Goal: Contribute content

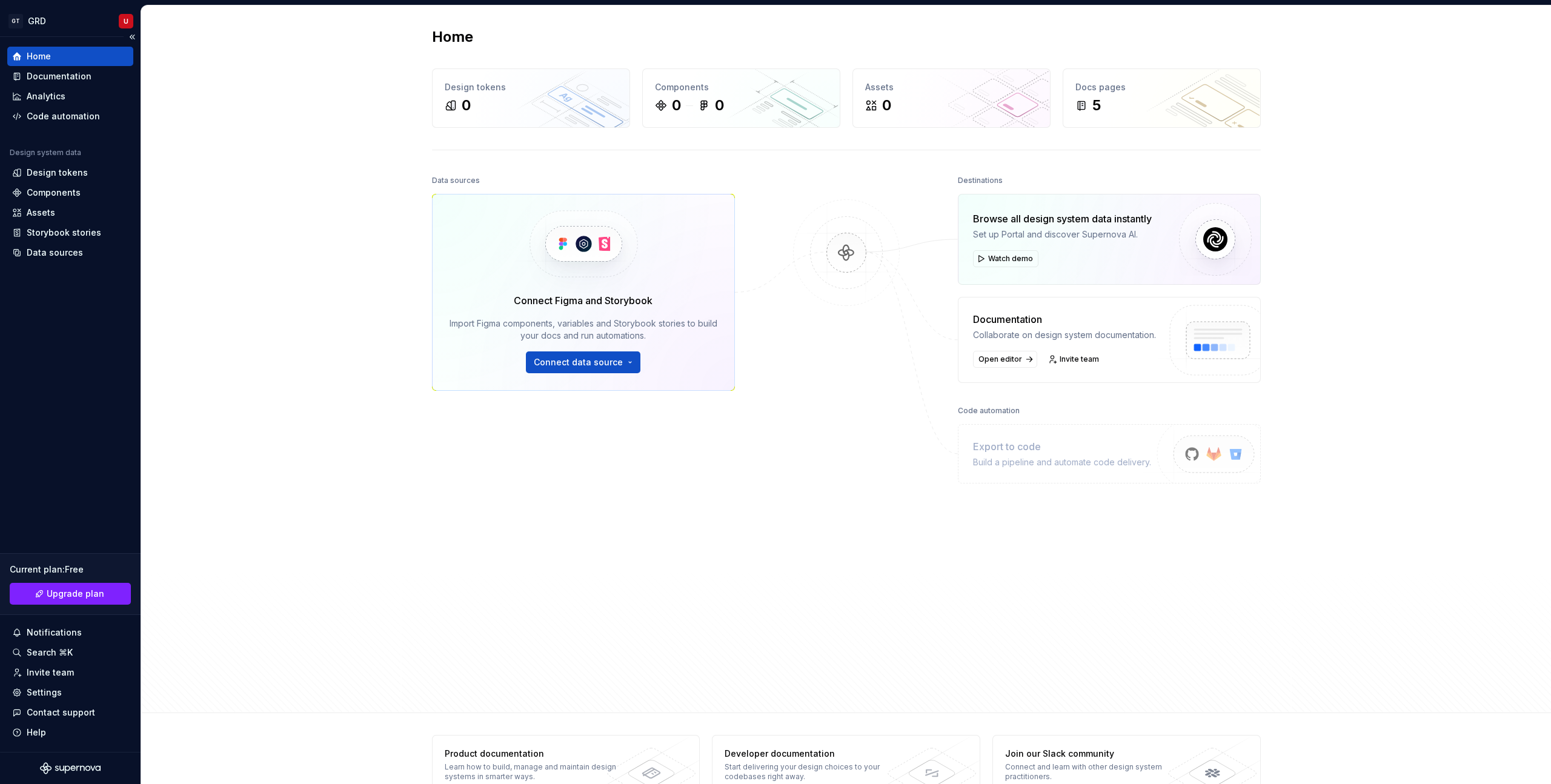
click at [84, 55] on div "Home" at bounding box center [70, 56] width 116 height 12
click at [70, 80] on div "Documentation" at bounding box center [59, 77] width 65 height 12
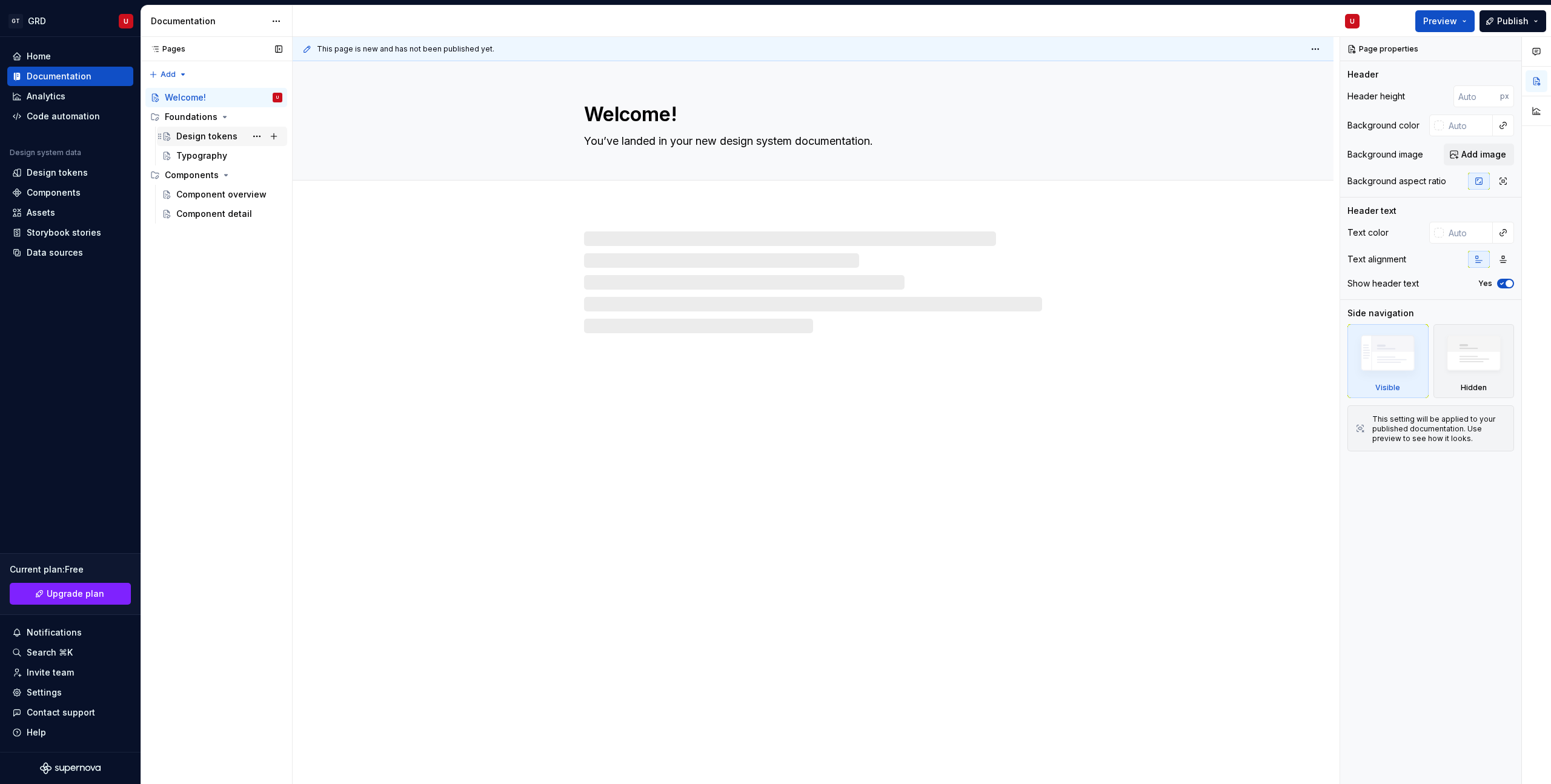
click at [205, 140] on div "Design tokens" at bounding box center [207, 137] width 61 height 12
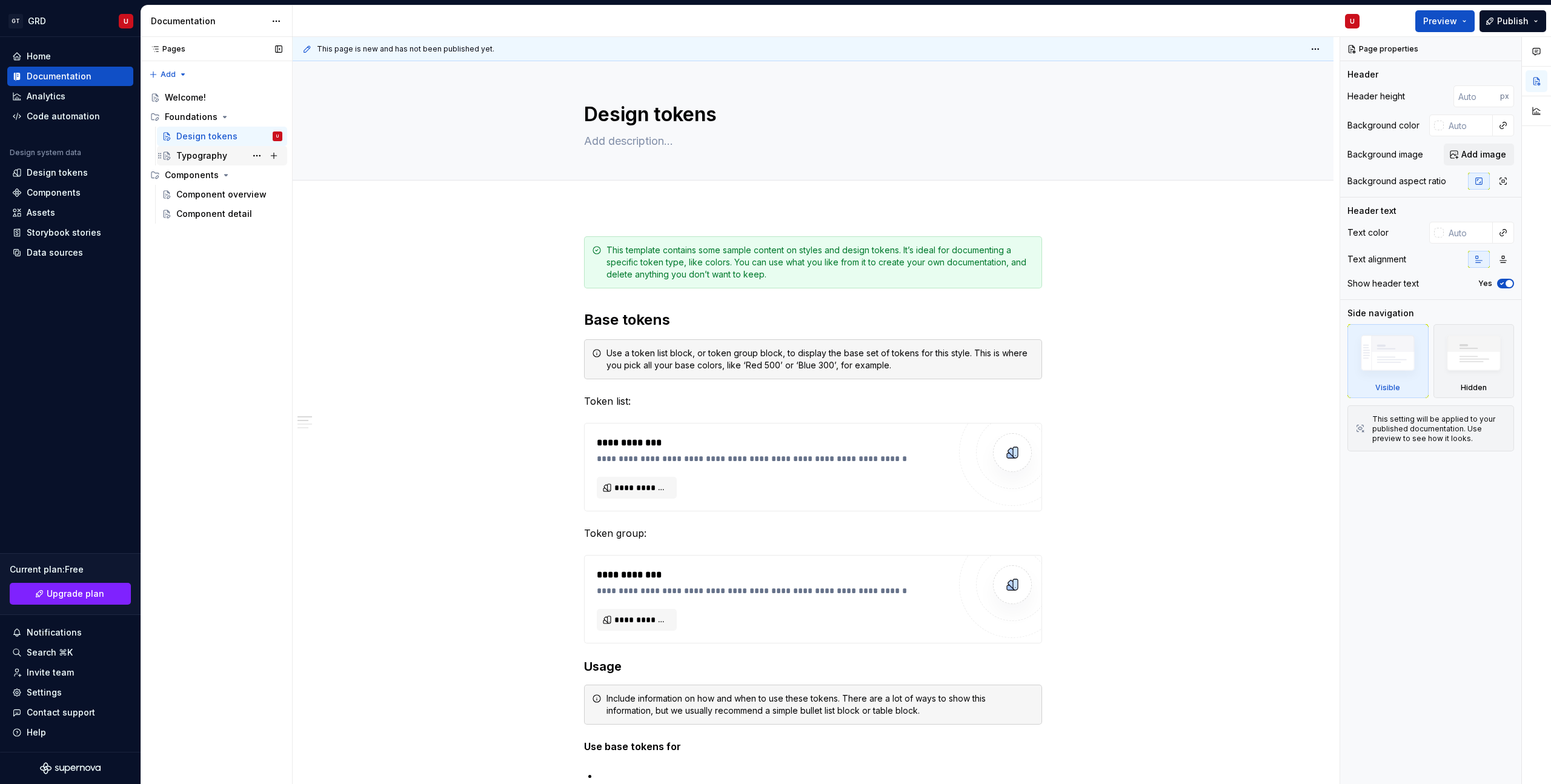
click at [237, 157] on div "Typography" at bounding box center [230, 156] width 106 height 17
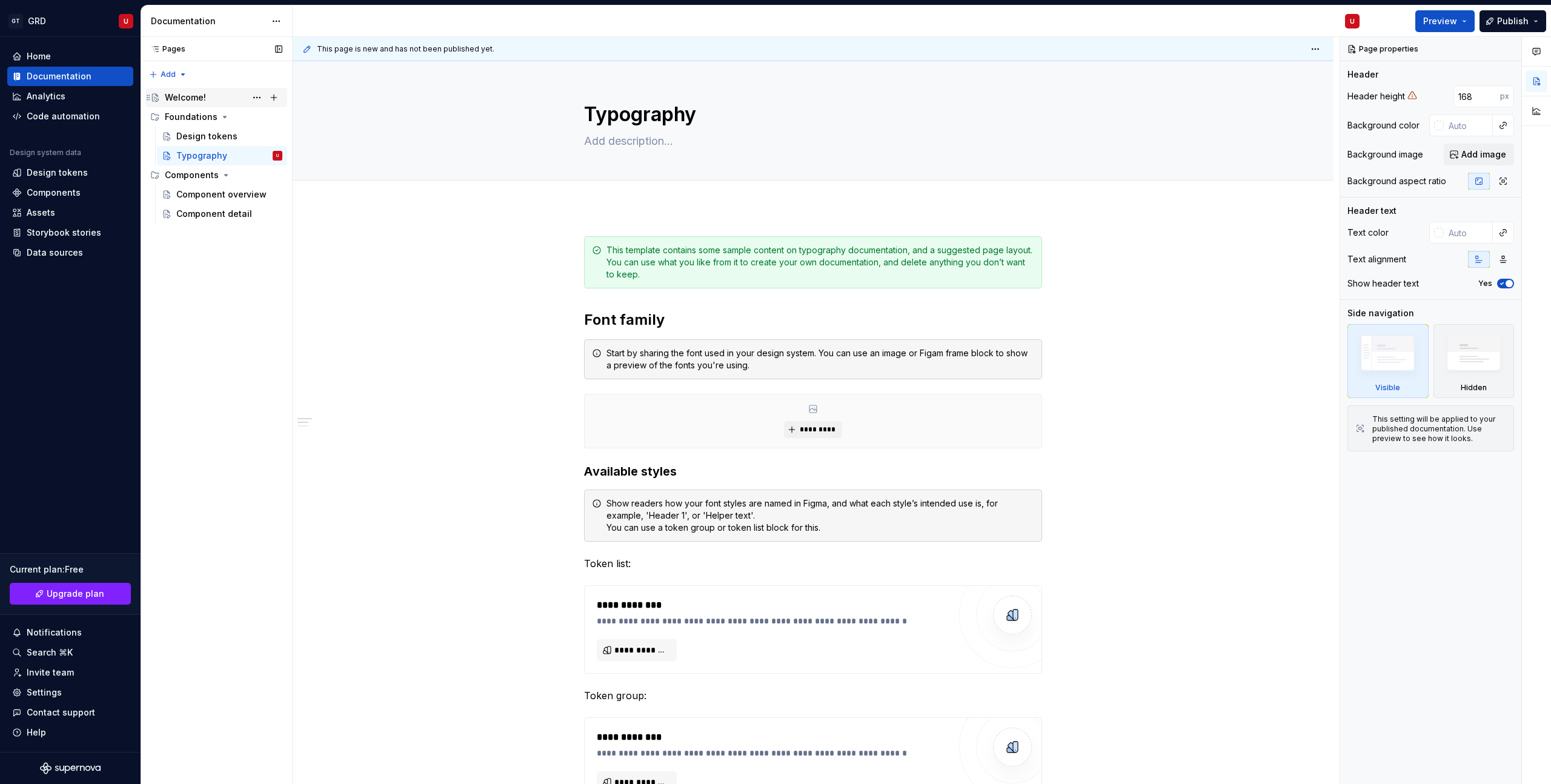
click at [209, 98] on div "Welcome!" at bounding box center [223, 98] width 118 height 17
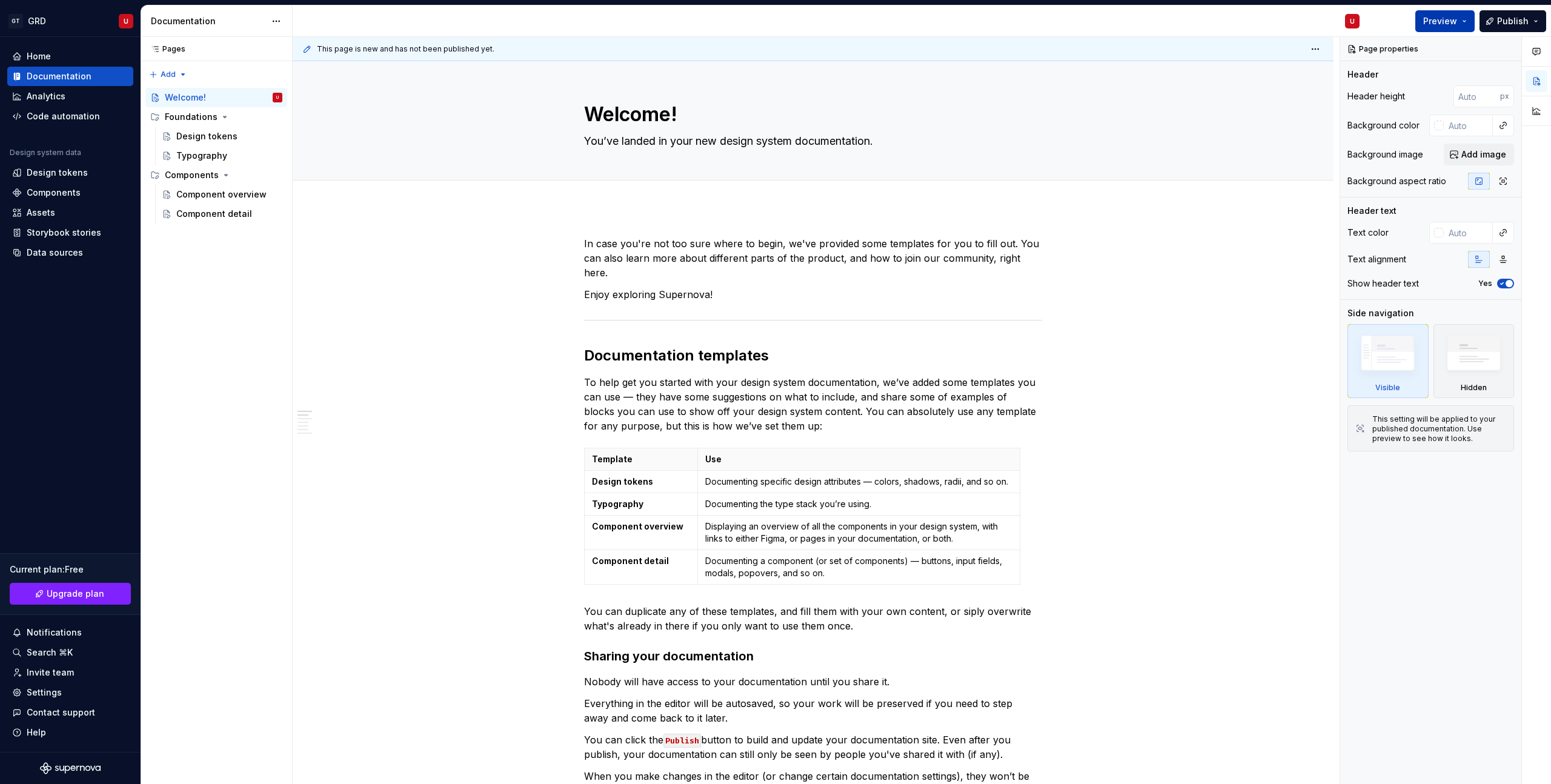
type textarea "*"
click at [1469, 20] on button "Preview" at bounding box center [1445, 21] width 59 height 22
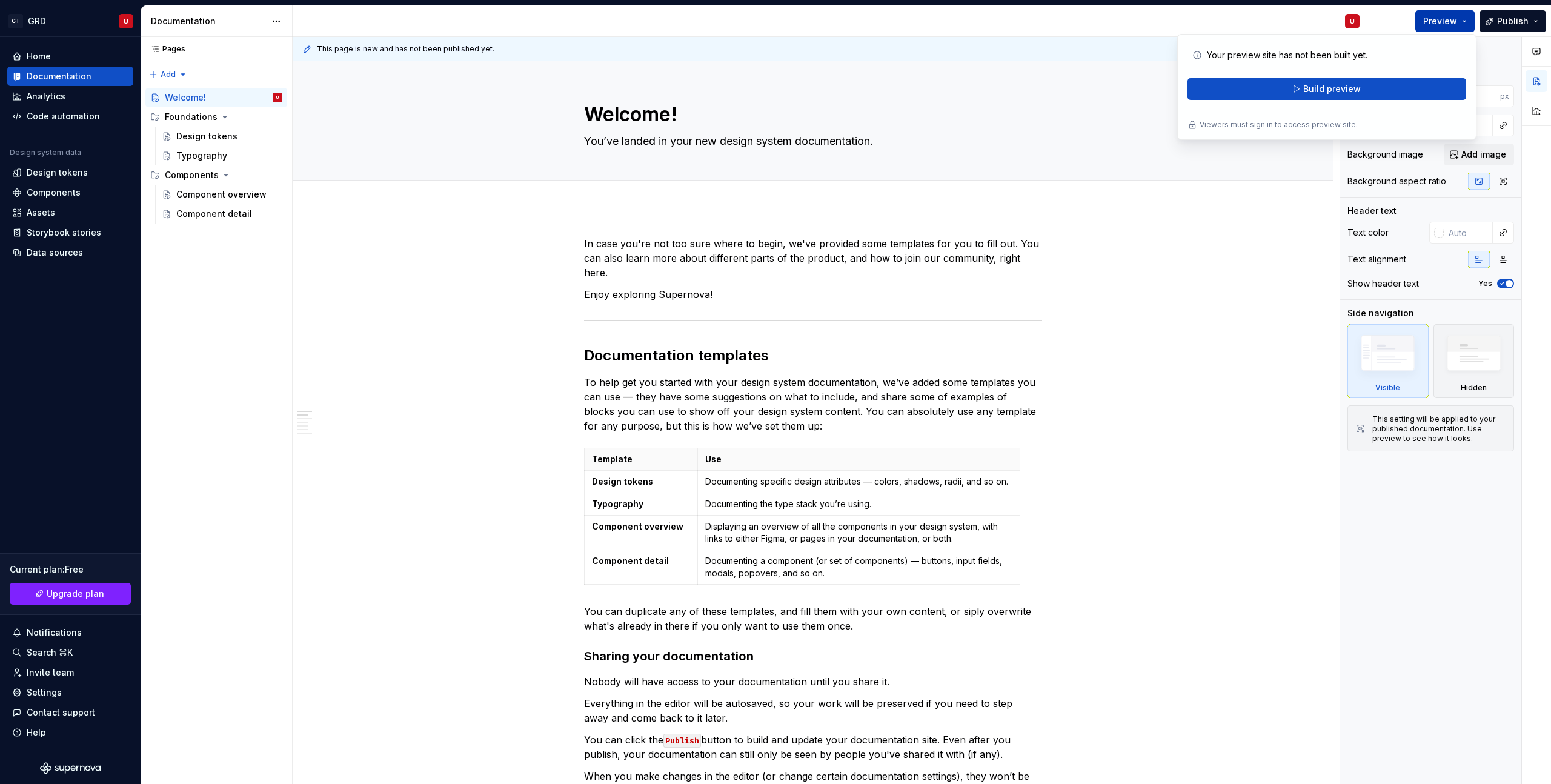
click at [1469, 20] on button "Preview" at bounding box center [1445, 21] width 59 height 22
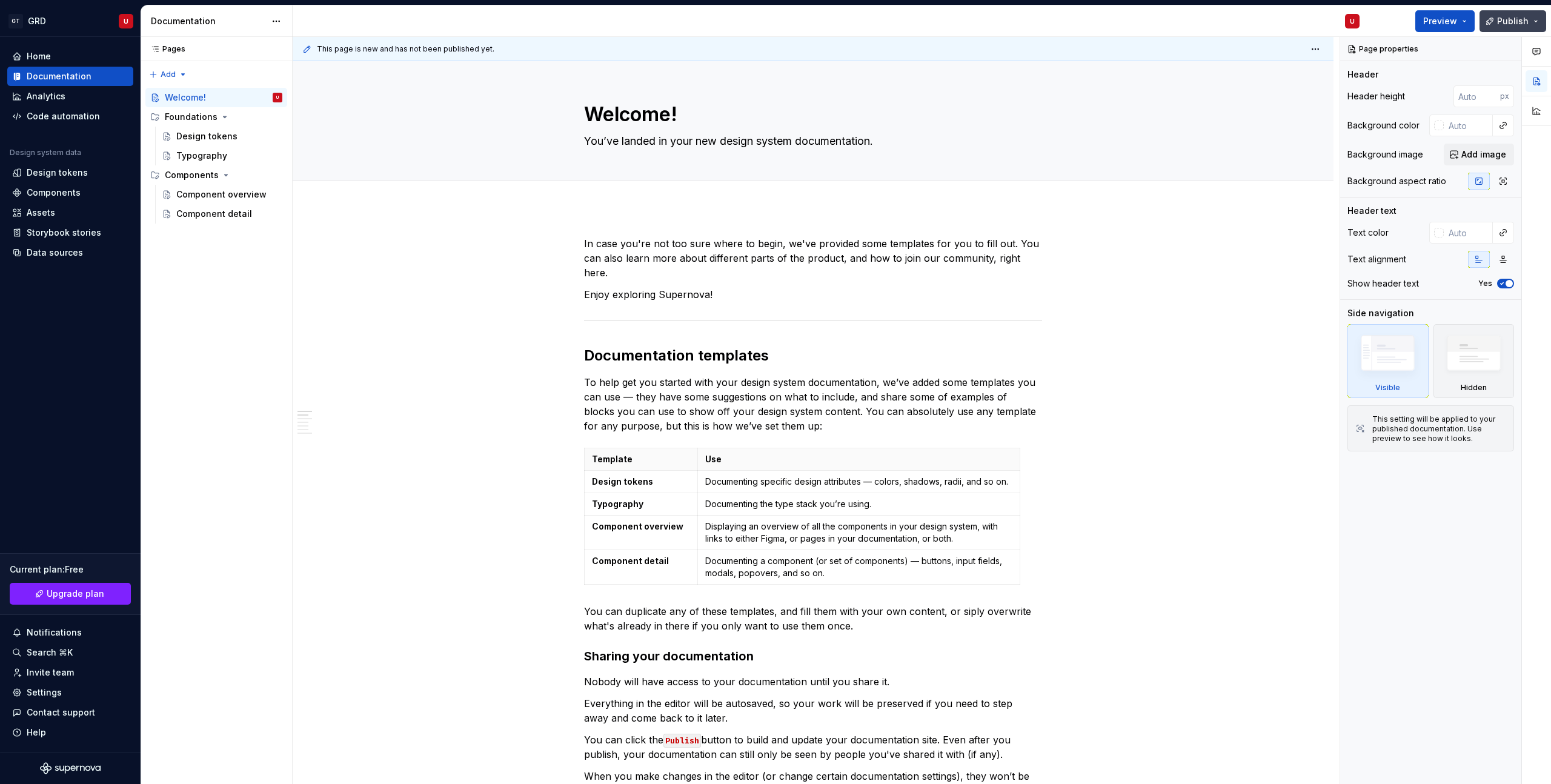
click at [1535, 23] on button "Publish" at bounding box center [1513, 21] width 66 height 22
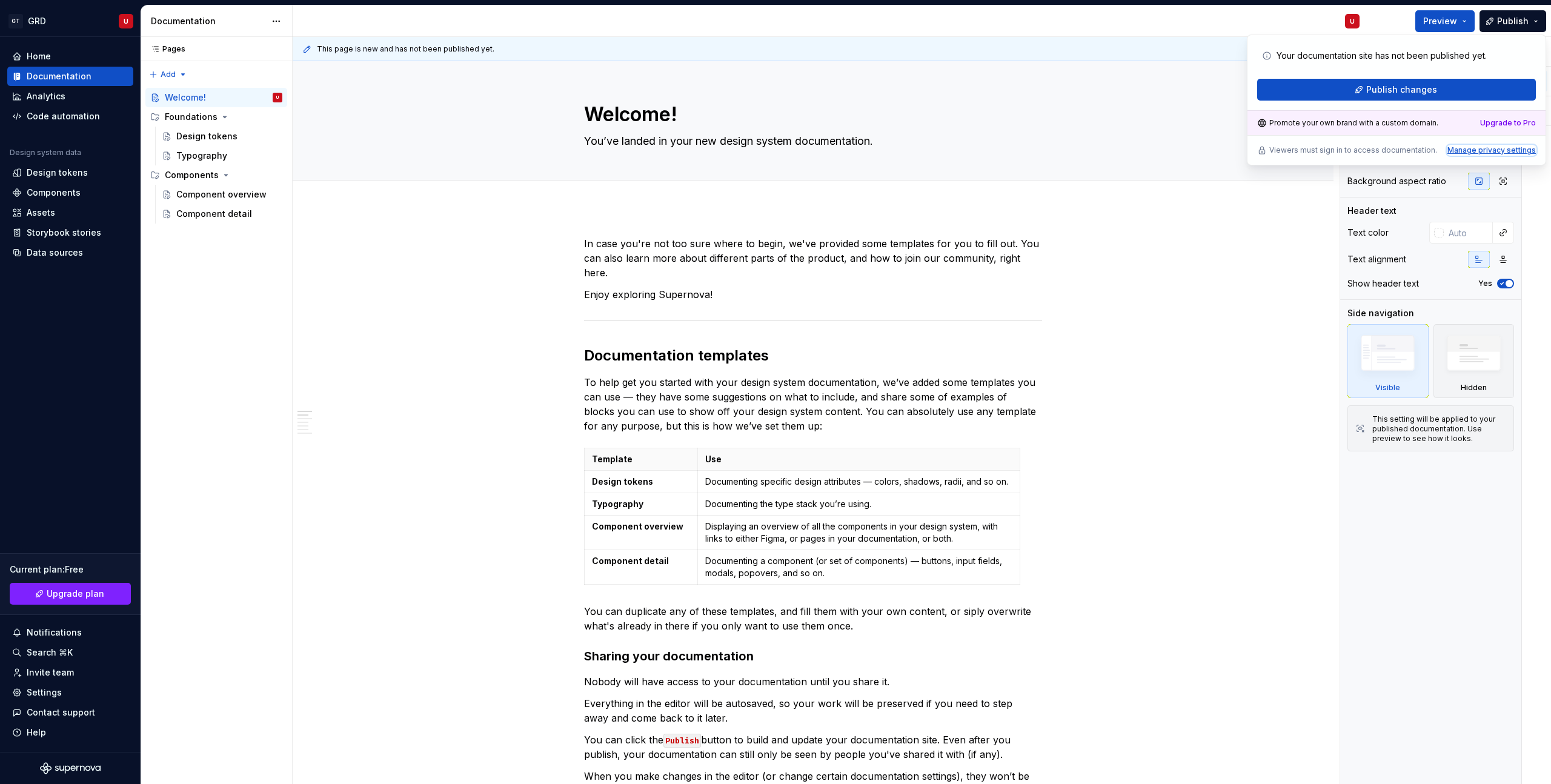
click at [1521, 151] on div "Manage privacy settings" at bounding box center [1492, 150] width 88 height 9
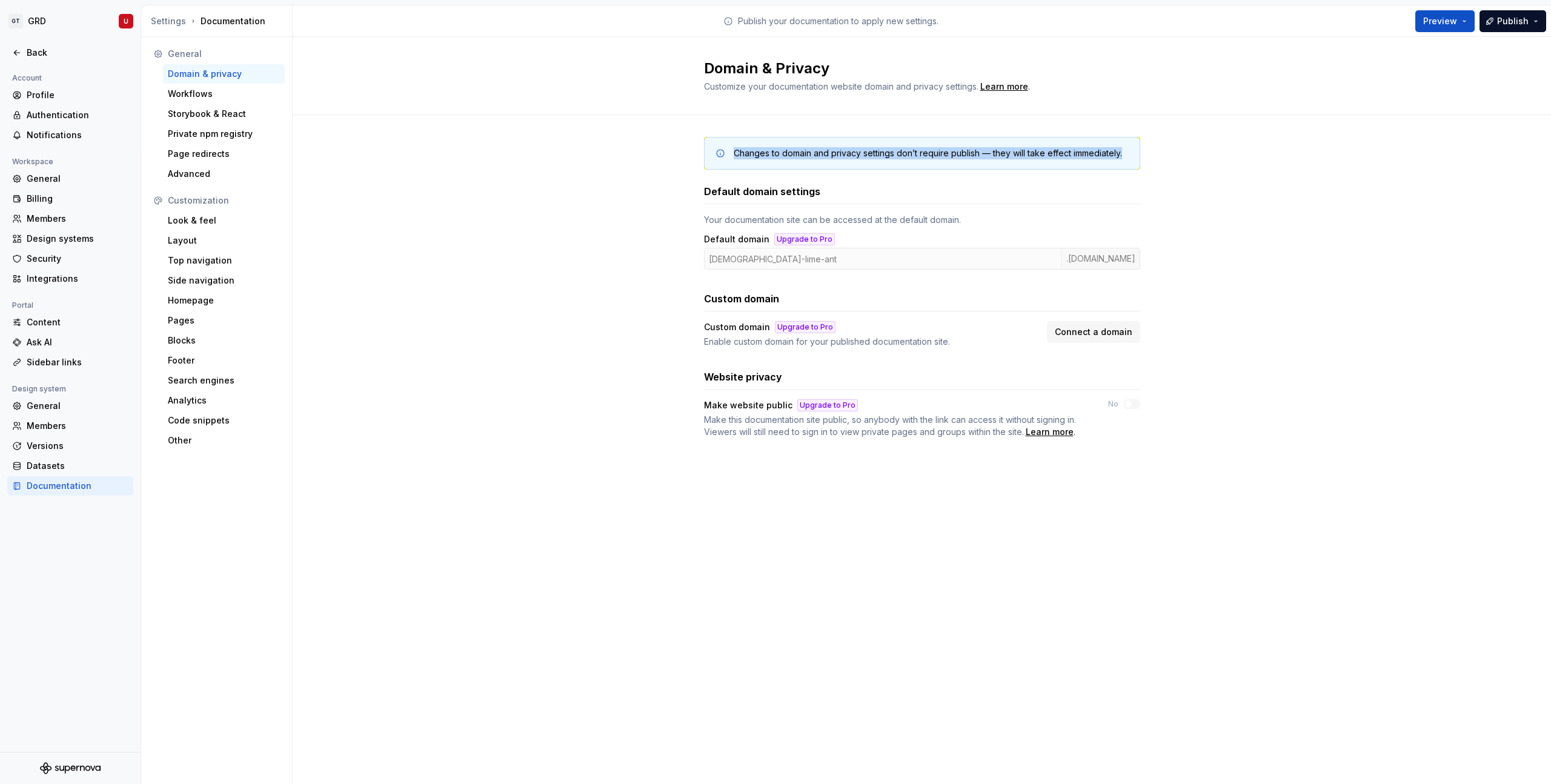
drag, startPoint x: 1124, startPoint y: 153, endPoint x: 729, endPoint y: 154, distance: 395.0
click at [729, 154] on div "Changes to domain and privacy settings don’t require publish — they will take e…" at bounding box center [922, 154] width 415 height 12
click at [629, 172] on div "Changes to domain and privacy settings don’t require publish — they will take e…" at bounding box center [922, 299] width 1258 height 369
